Goal: Download file/media

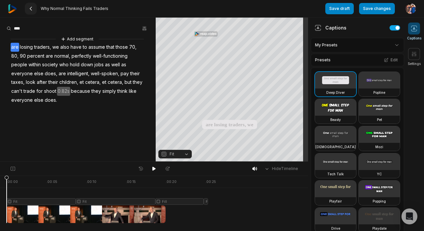
click at [32, 10] on icon at bounding box center [30, 8] width 5 height 5
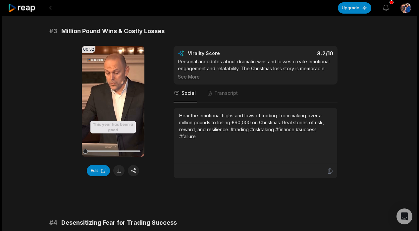
scroll to position [438, 0]
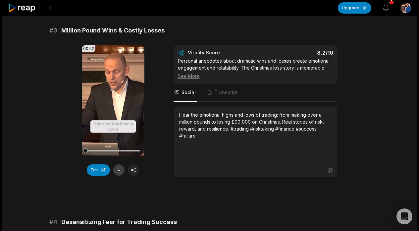
click at [120, 173] on button at bounding box center [118, 169] width 11 height 11
drag, startPoint x: 178, startPoint y: 60, endPoint x: 227, endPoint y: 53, distance: 50.1
click at [227, 53] on div "Virality Score 8.2 /10 Personal anecdotes about dramatic wins and losses create…" at bounding box center [255, 64] width 155 height 30
click at [190, 74] on div "See More" at bounding box center [255, 75] width 155 height 7
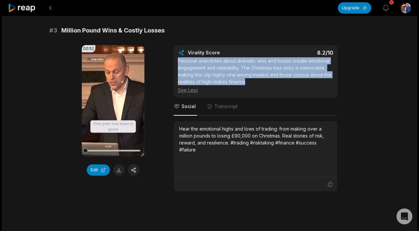
drag, startPoint x: 178, startPoint y: 61, endPoint x: 245, endPoint y: 80, distance: 70.0
click at [245, 80] on div "Personal anecdotes about dramatic wins and losses create emotional engagement a…" at bounding box center [255, 75] width 155 height 36
copy div "Personal anecdotes about dramatic wins and losses create emotional engagement a…"
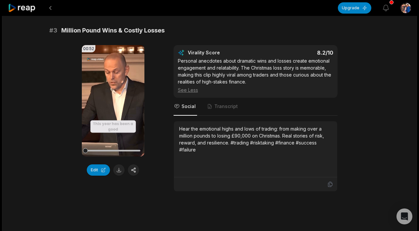
click at [52, 10] on button at bounding box center [50, 8] width 12 height 12
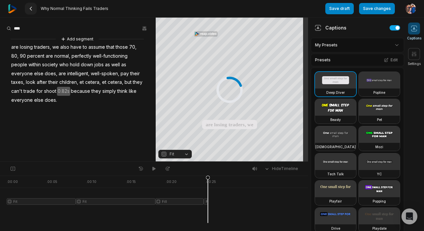
click at [32, 10] on icon at bounding box center [30, 8] width 5 height 5
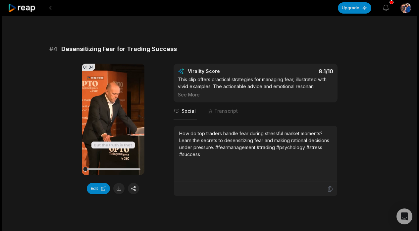
scroll to position [613, 0]
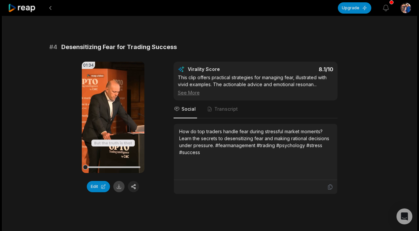
click at [119, 186] on button at bounding box center [118, 186] width 11 height 11
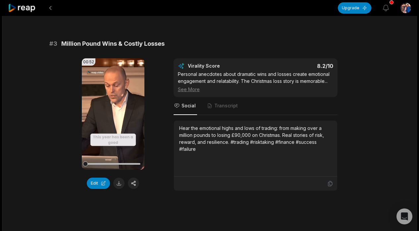
scroll to position [423, 0]
